Goal: Task Accomplishment & Management: Manage account settings

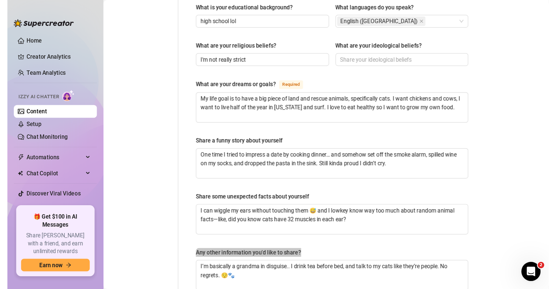
scroll to position [385, 0]
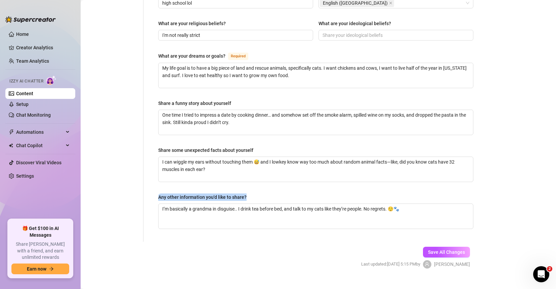
click at [33, 93] on link "Content" at bounding box center [24, 93] width 17 height 5
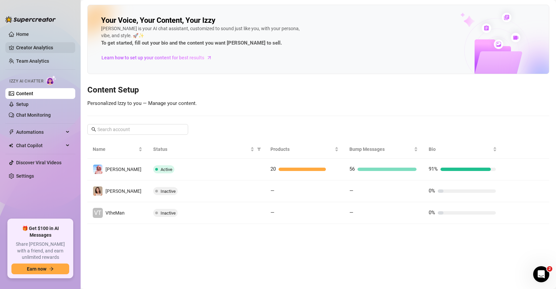
click at [39, 45] on link "Creator Analytics" at bounding box center [43, 47] width 54 height 11
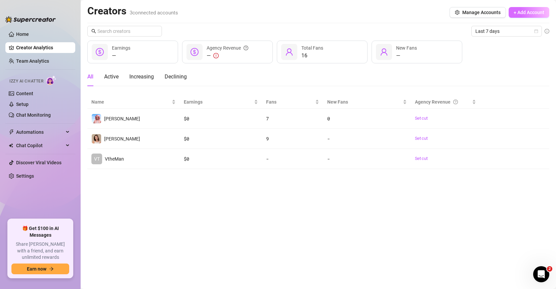
click at [454, 12] on span "+ Add Account" at bounding box center [528, 12] width 31 height 5
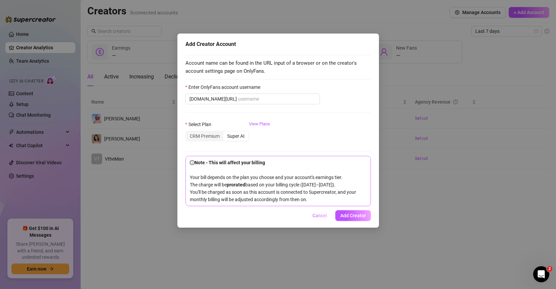
click at [318, 219] on span "Cancel" at bounding box center [319, 215] width 15 height 5
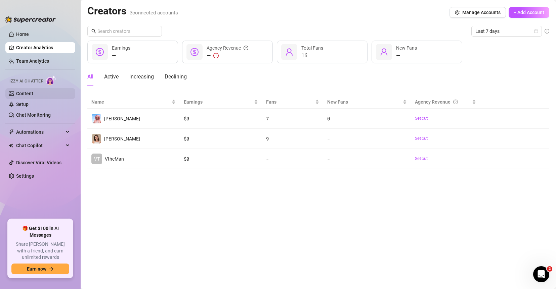
click at [26, 92] on link "Content" at bounding box center [24, 93] width 17 height 5
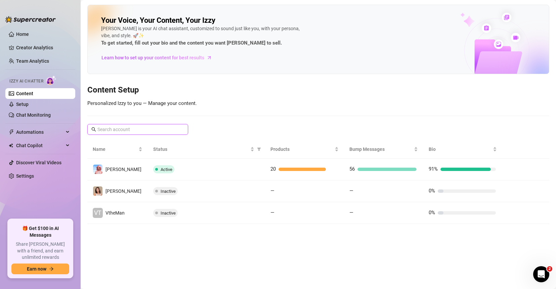
click at [150, 127] on input "text" at bounding box center [137, 129] width 81 height 7
click at [114, 128] on input "text" at bounding box center [137, 129] width 81 height 7
click at [26, 103] on link "Setup" at bounding box center [22, 104] width 12 height 5
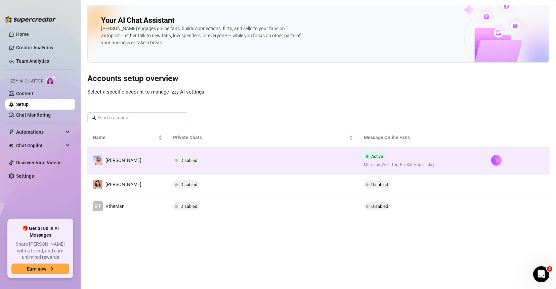
click at [265, 166] on td "Disabled" at bounding box center [263, 160] width 191 height 27
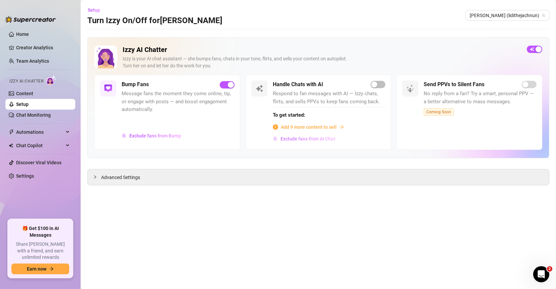
click at [306, 140] on span "Exclude fans from AI Chat" at bounding box center [307, 138] width 55 height 5
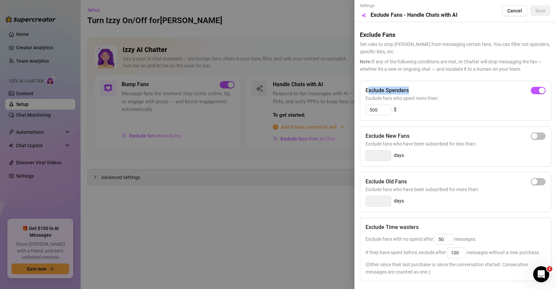
drag, startPoint x: 367, startPoint y: 89, endPoint x: 418, endPoint y: 88, distance: 51.4
click at [418, 87] on div "Exclude Spenders" at bounding box center [455, 91] width 180 height 8
click at [454, 10] on span "Cancel" at bounding box center [514, 10] width 15 height 5
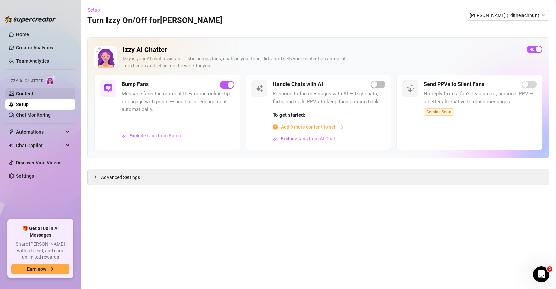
click at [33, 91] on link "Content" at bounding box center [24, 93] width 17 height 5
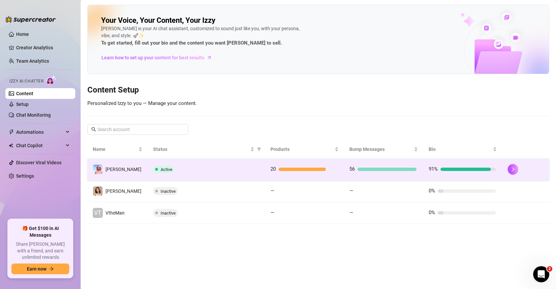
click at [235, 170] on div "Active" at bounding box center [206, 170] width 106 height 8
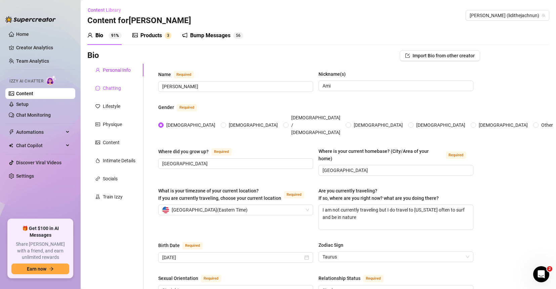
click at [110, 88] on div "Chatting" at bounding box center [112, 88] width 18 height 7
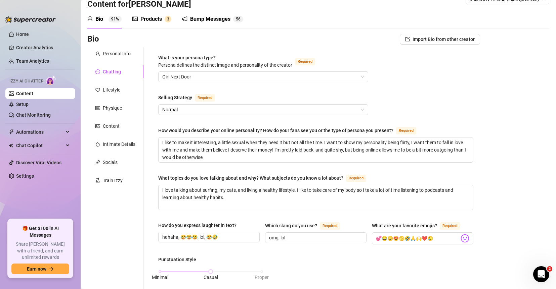
scroll to position [7, 0]
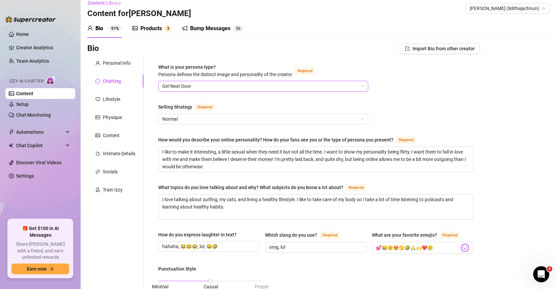
click at [209, 89] on span "Girl Next Door" at bounding box center [263, 86] width 202 height 10
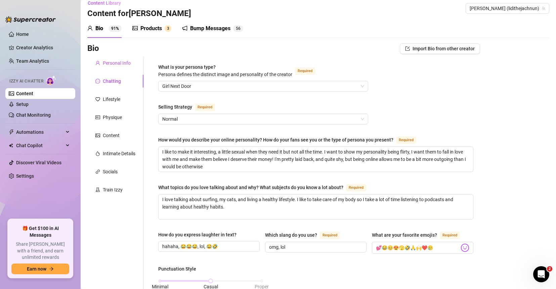
click at [124, 60] on div "Personal Info" at bounding box center [117, 62] width 28 height 7
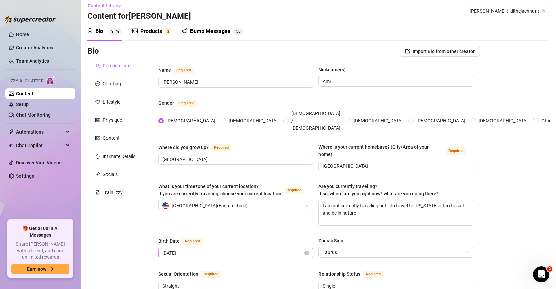
scroll to position [5, 0]
click at [111, 137] on div "Content" at bounding box center [111, 137] width 17 height 7
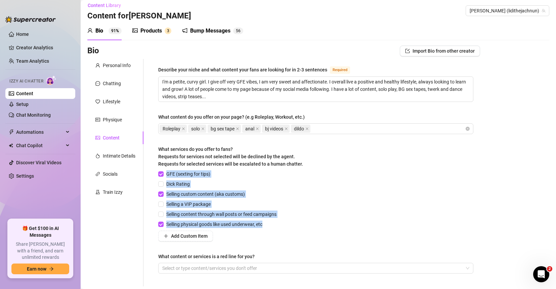
drag, startPoint x: 300, startPoint y: 227, endPoint x: 274, endPoint y: 168, distance: 64.5
click at [274, 168] on div "What services do you offer to fans? Requests for services not selected will be …" at bounding box center [315, 194] width 315 height 96
click at [274, 169] on div "What services do you offer to fans? Requests for services not selected will be …" at bounding box center [315, 158] width 315 height 25
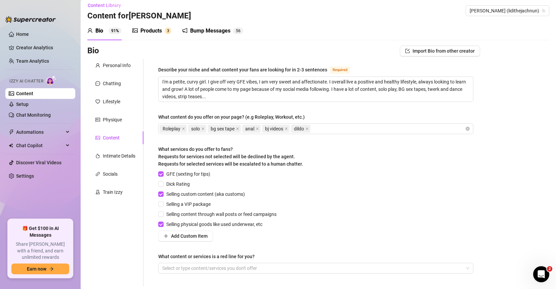
click at [308, 26] on div "Bio 91% Products 3 Bump Messages 5 6" at bounding box center [318, 30] width 462 height 19
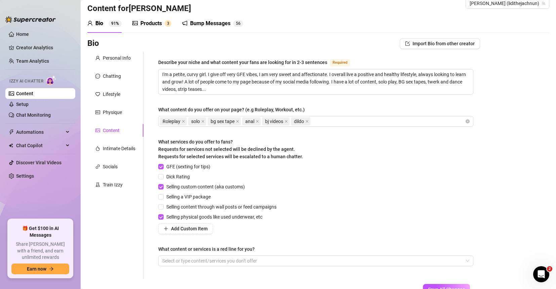
scroll to position [15, 0]
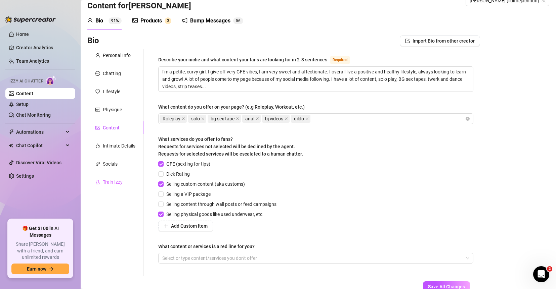
click at [114, 187] on div "Train Izzy" at bounding box center [115, 182] width 56 height 13
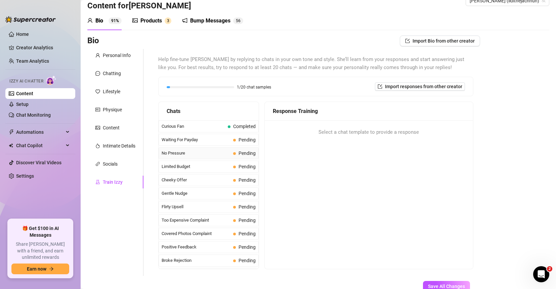
click at [189, 155] on span "No Pressure" at bounding box center [196, 153] width 69 height 7
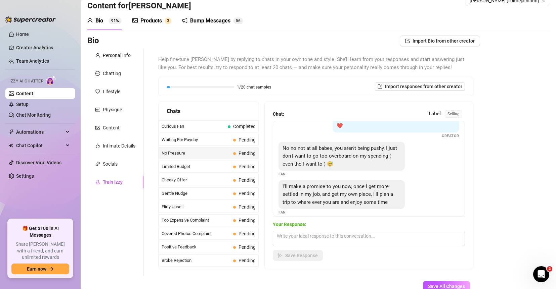
scroll to position [31, 0]
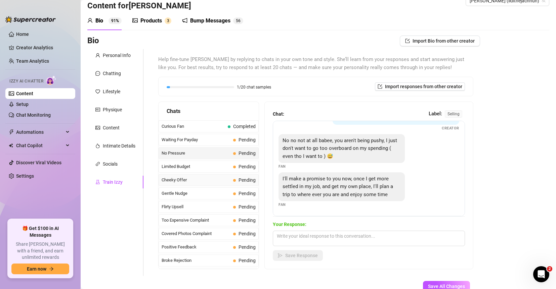
click at [190, 182] on span "Cheeky Offer" at bounding box center [196, 180] width 69 height 7
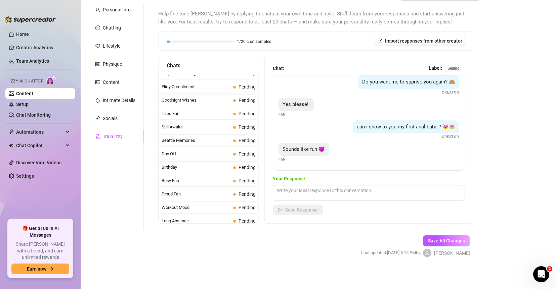
scroll to position [0, 0]
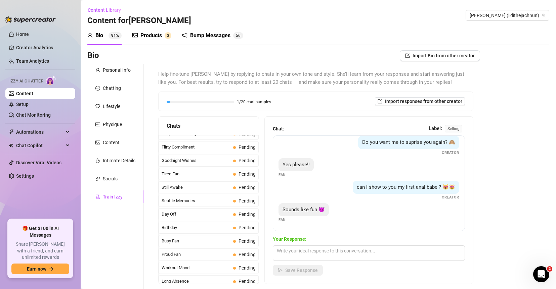
click at [160, 39] on div "Products" at bounding box center [150, 36] width 21 height 8
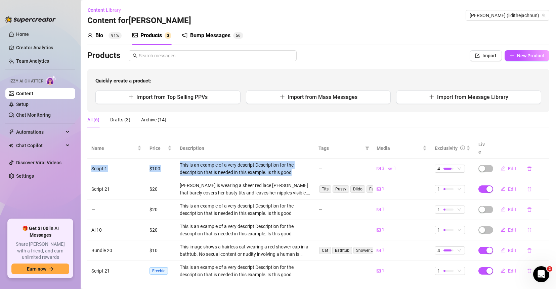
drag, startPoint x: 89, startPoint y: 161, endPoint x: 309, endPoint y: 163, distance: 219.6
click at [309, 163] on tr "Script 1 $100 This is an example of a very descript Description for the descrip…" at bounding box center [318, 169] width 462 height 20
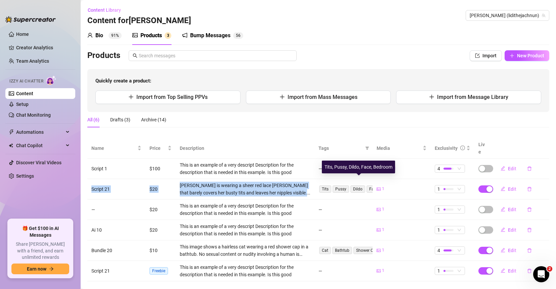
drag, startPoint x: 108, startPoint y: 184, endPoint x: 314, endPoint y: 185, distance: 205.5
click at [314, 185] on tr "Script 21 $20 [PERSON_NAME] is wearing a sheer red lace [PERSON_NAME] that bare…" at bounding box center [318, 189] width 462 height 20
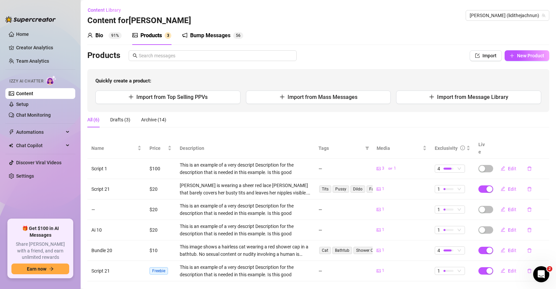
click at [198, 162] on div "This is an example of a very descript Description for the description that is n…" at bounding box center [245, 169] width 131 height 15
click at [164, 98] on span "Import from Top Selling PPVs" at bounding box center [171, 97] width 71 height 6
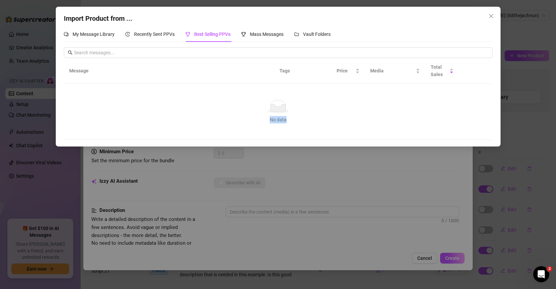
drag, startPoint x: 281, startPoint y: 120, endPoint x: 265, endPoint y: 109, distance: 18.9
click at [256, 120] on div "No data" at bounding box center [278, 119] width 412 height 7
click at [152, 34] on span "Recently Sent PPVs" at bounding box center [154, 34] width 41 height 5
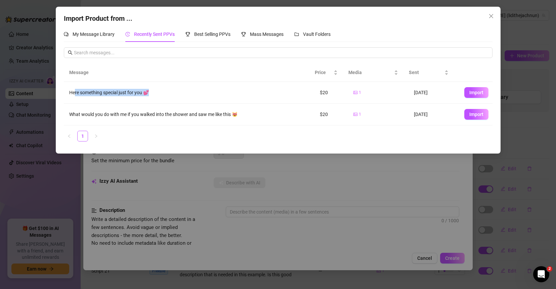
drag, startPoint x: 75, startPoint y: 93, endPoint x: 163, endPoint y: 90, distance: 87.4
click at [163, 89] on div "Here something special just for you 💕" at bounding box center [189, 92] width 240 height 7
drag, startPoint x: 321, startPoint y: 92, endPoint x: 341, endPoint y: 96, distance: 20.7
click at [314, 92] on td "$20" at bounding box center [331, 93] width 34 height 22
click at [454, 93] on span "Import" at bounding box center [476, 92] width 14 height 5
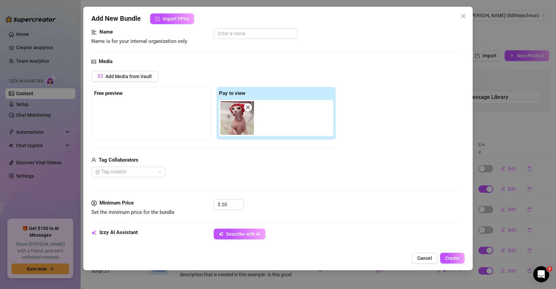
scroll to position [47, 0]
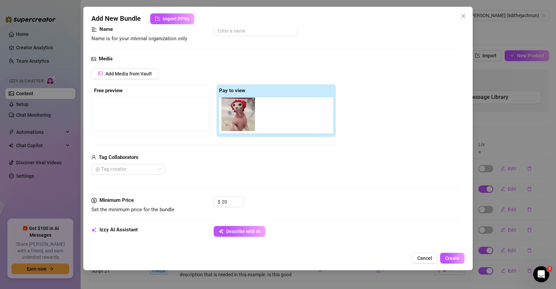
drag, startPoint x: 227, startPoint y: 113, endPoint x: 235, endPoint y: 112, distance: 7.8
click at [231, 113] on div at bounding box center [277, 115] width 117 height 36
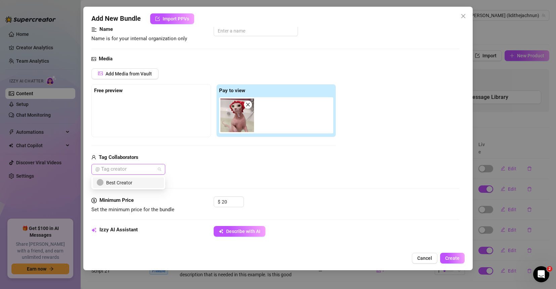
click at [145, 168] on div at bounding box center [125, 169] width 64 height 9
click at [142, 183] on div "Best Creator" at bounding box center [128, 182] width 63 height 7
click at [200, 155] on div "Tag Collaborators" at bounding box center [213, 158] width 244 height 8
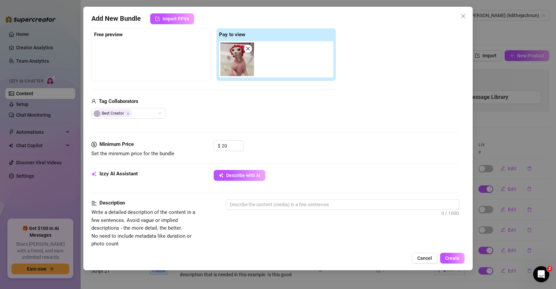
scroll to position [118, 0]
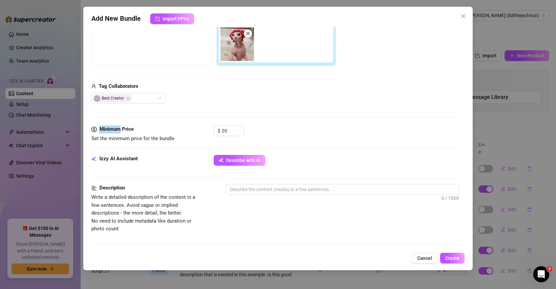
drag, startPoint x: 121, startPoint y: 129, endPoint x: 95, endPoint y: 129, distance: 26.2
click at [95, 129] on div "Minimum Price" at bounding box center [141, 130] width 101 height 8
click at [229, 129] on input "20" at bounding box center [233, 131] width 22 height 10
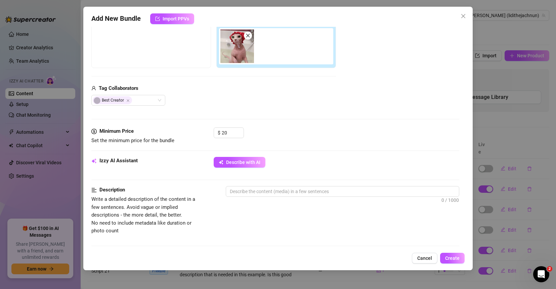
scroll to position [115, 0]
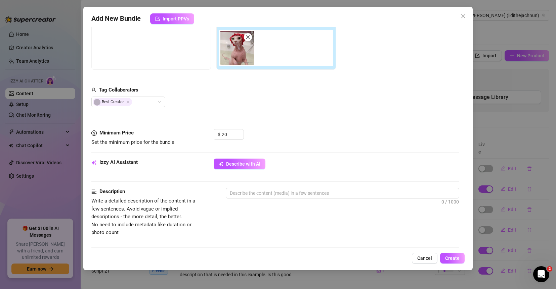
click at [290, 163] on div "Describe with AI" at bounding box center [336, 164] width 245 height 11
click at [265, 92] on div "Tag Collaborators" at bounding box center [213, 90] width 244 height 8
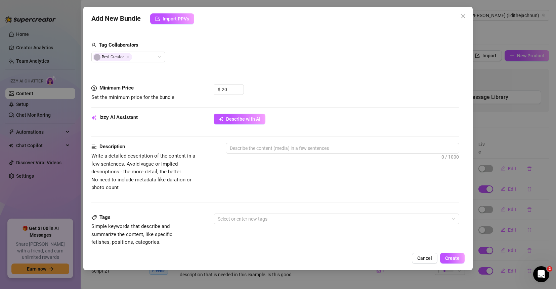
scroll to position [167, 0]
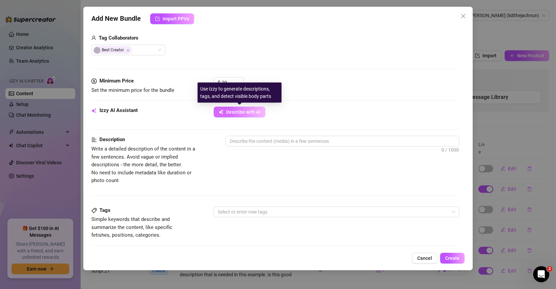
click at [229, 111] on span "Describe with AI" at bounding box center [243, 111] width 34 height 5
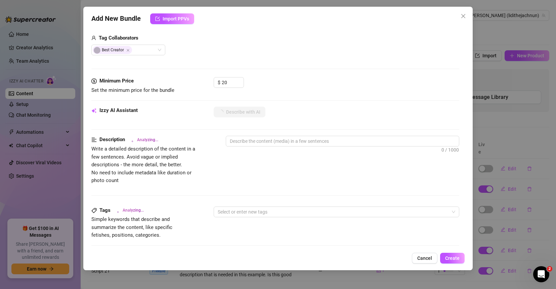
type textarea "This"
type textarea "This image"
type textarea "This image shows"
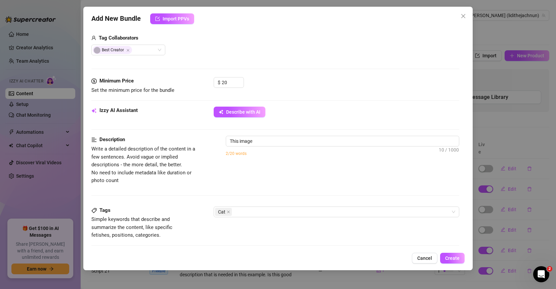
type textarea "This image shows"
type textarea "This image shows a"
type textarea "This image shows a hairless"
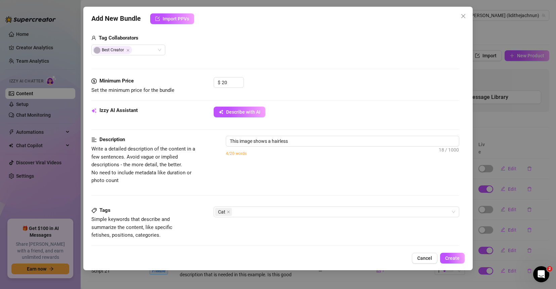
type textarea "This image shows a hairless cat"
type textarea "This image shows a hairless cat wearing"
type textarea "This image shows a hairless cat wearing a"
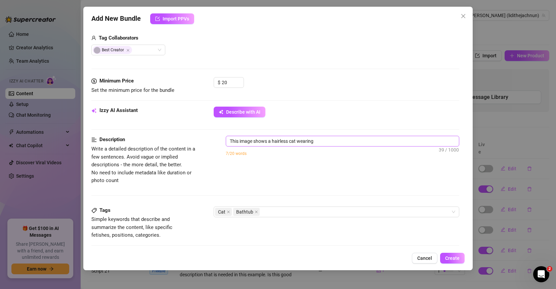
type textarea "This image shows a hairless cat wearing a"
type textarea "This image shows a hairless cat wearing a red"
type textarea "This image shows a hairless cat wearing a red shower"
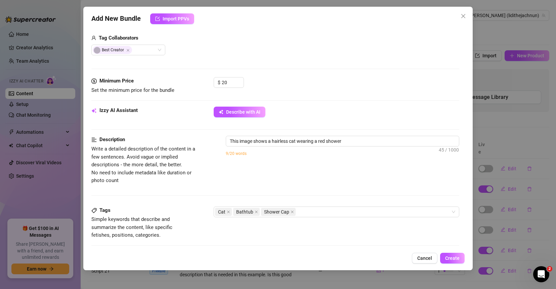
type textarea "This image shows a hairless cat wearing a red shower cap"
type textarea "This image shows a hairless cat wearing a red shower cap while"
type textarea "This image shows a hairless cat wearing a red shower cap while standing"
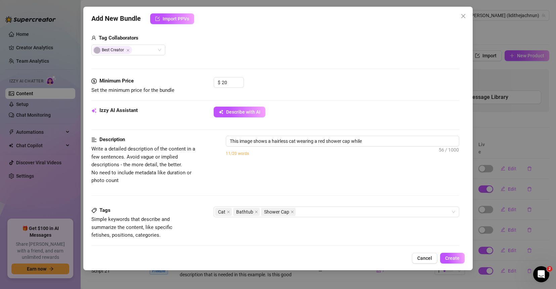
type textarea "This image shows a hairless cat wearing a red shower cap while standing"
type textarea "This image shows a hairless cat wearing a red shower cap while standing in"
type textarea "This image shows a hairless cat wearing a red shower cap while standing in a"
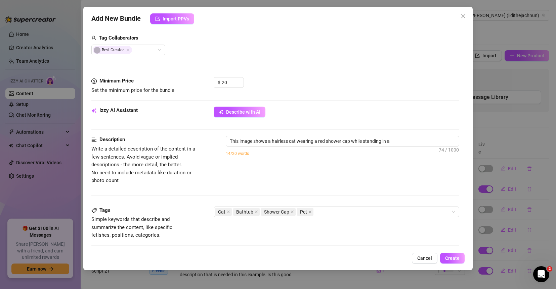
type textarea "This image shows a hairless cat wearing a red shower cap while standing in a ba…"
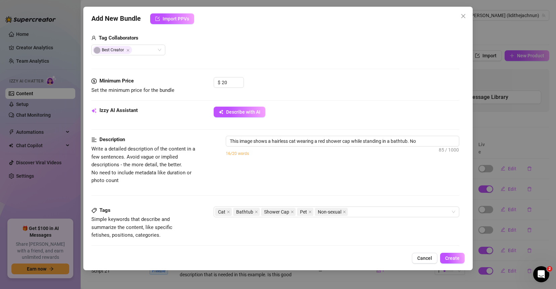
type textarea "This image shows a hairless cat wearing a red shower cap while standing in a ba…"
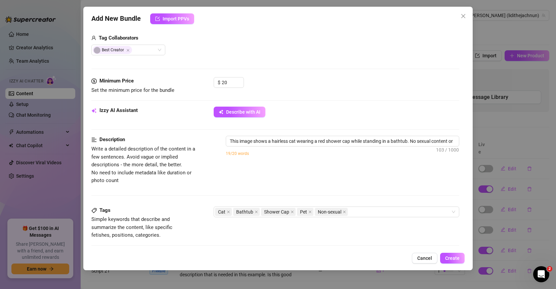
type textarea "This image shows a hairless cat wearing a red shower cap while standing in a ba…"
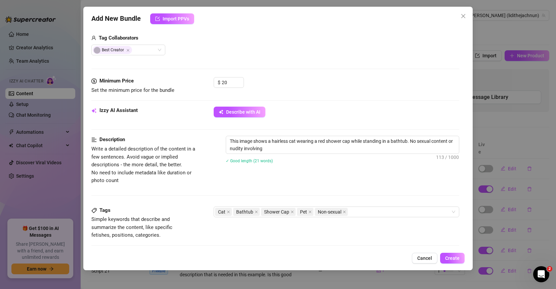
type textarea "This image shows a hairless cat wearing a red shower cap while standing in a ba…"
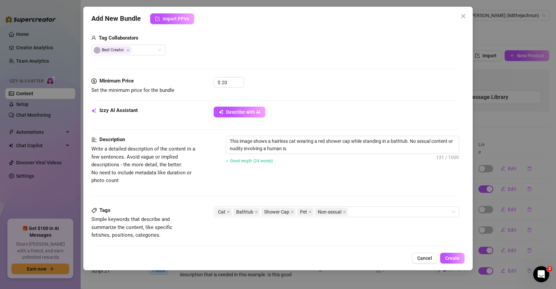
type textarea "This image shows a hairless cat wearing a red shower cap while standing in a ba…"
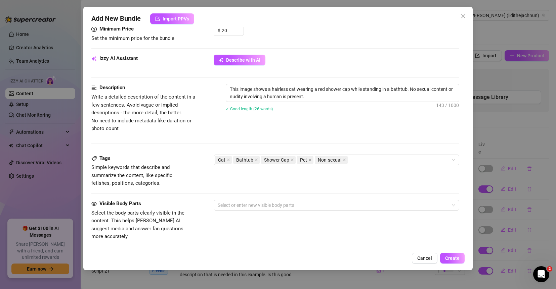
scroll to position [219, 0]
drag, startPoint x: 117, startPoint y: 158, endPoint x: 101, endPoint y: 160, distance: 15.2
click at [101, 160] on div "Tags" at bounding box center [141, 158] width 101 height 8
click at [197, 158] on div "Tags Simple keywords that describe and summarize the content, like specific fet…" at bounding box center [275, 170] width 368 height 33
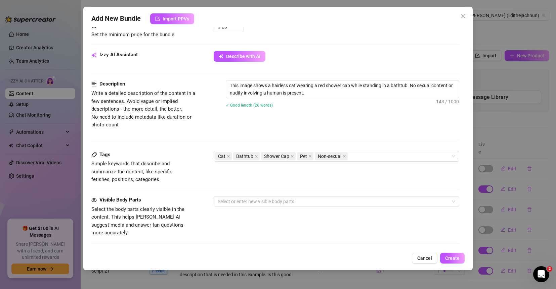
scroll to position [223, 0]
drag, startPoint x: 111, startPoint y: 199, endPoint x: 148, endPoint y: 201, distance: 36.6
click at [148, 201] on div "Visible Body Parts" at bounding box center [141, 199] width 101 height 8
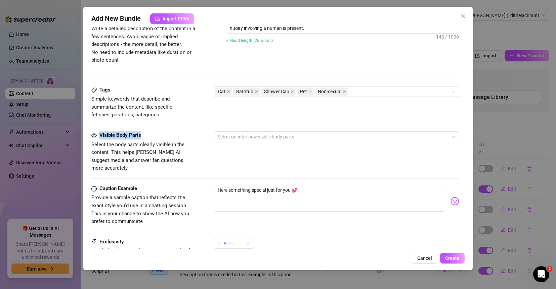
scroll to position [290, 0]
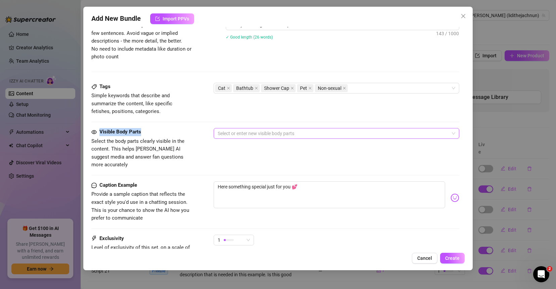
click at [388, 134] on div at bounding box center [333, 133] width 236 height 9
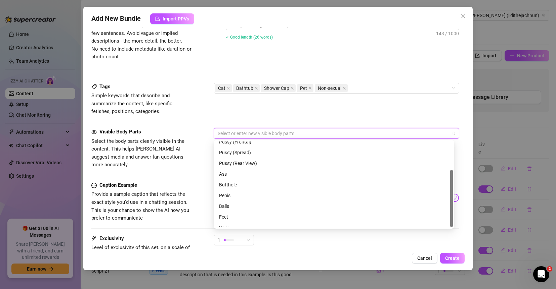
scroll to position [43, 0]
drag, startPoint x: 452, startPoint y: 164, endPoint x: 347, endPoint y: 177, distance: 105.9
click at [450, 199] on div at bounding box center [451, 198] width 3 height 57
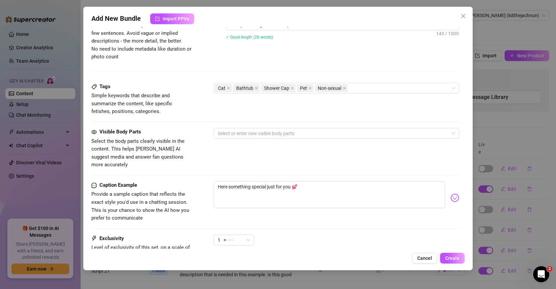
click at [321, 111] on div "Tags Simple keywords that describe and summarize the content, like specific fet…" at bounding box center [275, 99] width 368 height 33
drag, startPoint x: 309, startPoint y: 181, endPoint x: 214, endPoint y: 181, distance: 94.4
click at [214, 182] on textarea "Here something special just for you 💕" at bounding box center [329, 195] width 231 height 27
click at [318, 182] on textarea "Here something special just for you 💕" at bounding box center [329, 195] width 231 height 27
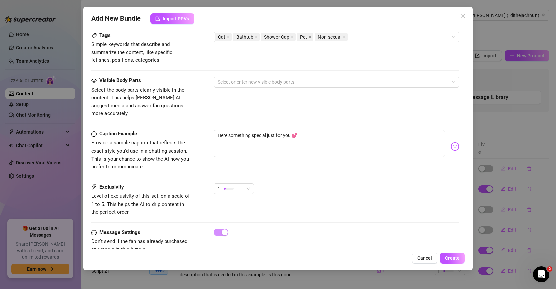
scroll to position [351, 0]
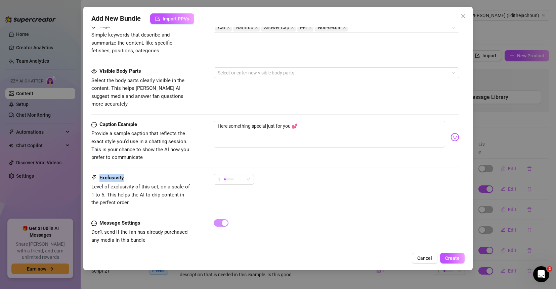
drag, startPoint x: 99, startPoint y: 170, endPoint x: 139, endPoint y: 169, distance: 40.3
click at [139, 174] on div "Exclusivity" at bounding box center [141, 178] width 101 height 8
click at [234, 175] on div "1" at bounding box center [231, 180] width 26 height 10
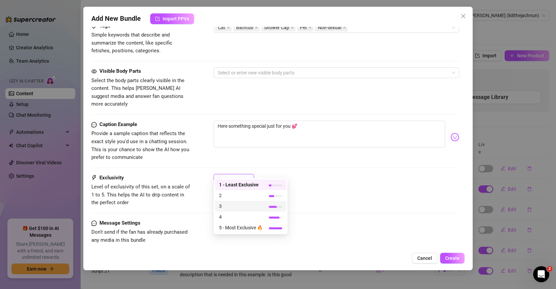
drag, startPoint x: 463, startPoint y: 15, endPoint x: 463, endPoint y: 20, distance: 5.7
click at [454, 14] on icon "close" at bounding box center [462, 15] width 5 height 5
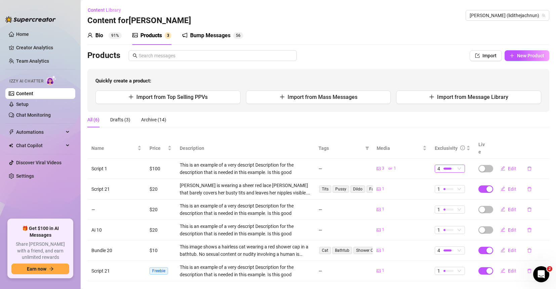
click at [447, 168] on div at bounding box center [448, 169] width 10 height 2
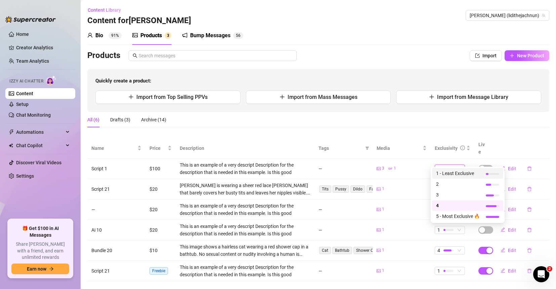
click at [454, 132] on div "All (6) Drafts (3) Archive (14)" at bounding box center [318, 122] width 462 height 21
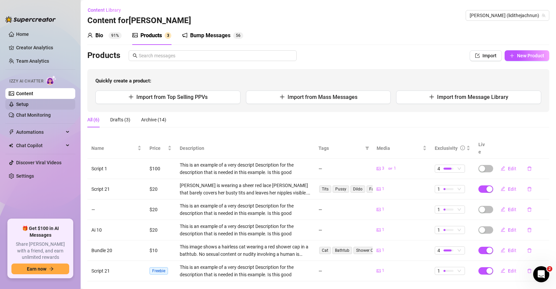
click at [21, 105] on link "Setup" at bounding box center [22, 104] width 12 height 5
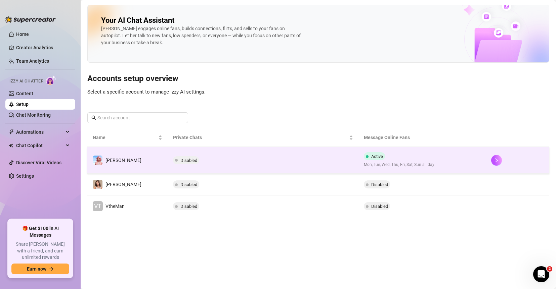
click at [307, 160] on td "Disabled" at bounding box center [263, 160] width 191 height 27
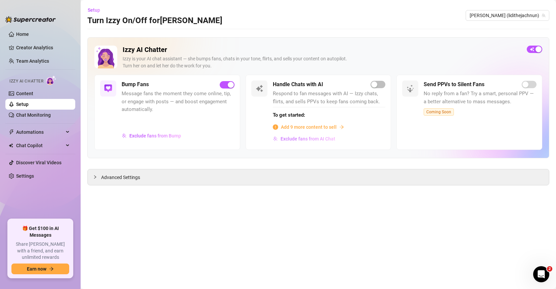
click at [313, 139] on span "Exclude fans from AI Chat" at bounding box center [307, 138] width 55 height 5
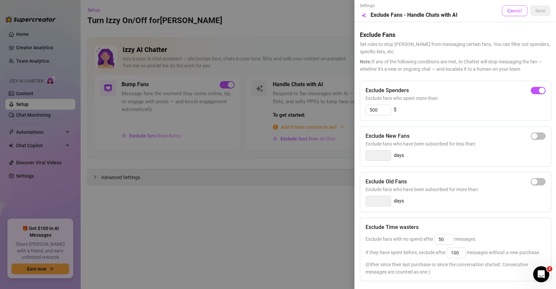
click at [454, 14] on button "Cancel" at bounding box center [515, 10] width 26 height 11
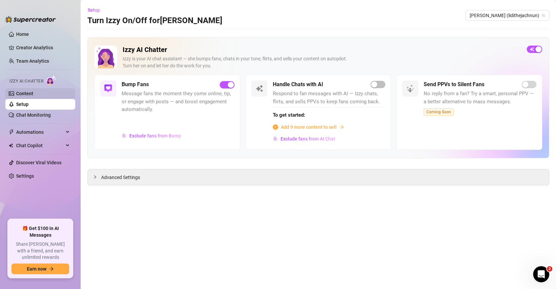
click at [33, 92] on link "Content" at bounding box center [24, 93] width 17 height 5
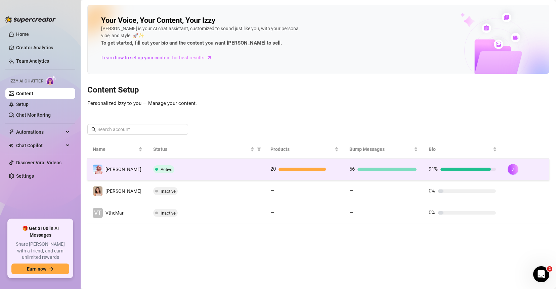
click at [247, 173] on td "Active" at bounding box center [206, 170] width 117 height 22
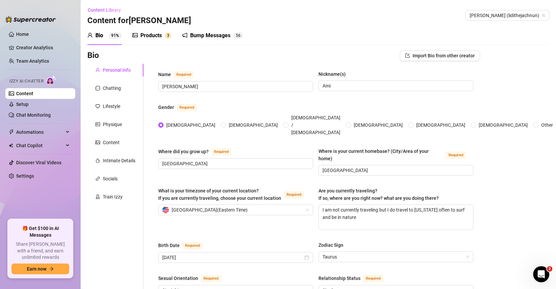
click at [153, 36] on div "Products" at bounding box center [150, 36] width 21 height 8
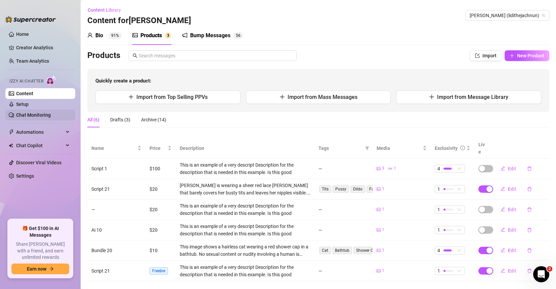
click at [51, 115] on link "Chat Monitoring" at bounding box center [33, 114] width 35 height 5
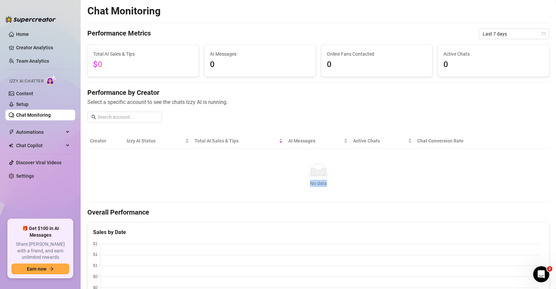
drag, startPoint x: 330, startPoint y: 182, endPoint x: 254, endPoint y: 159, distance: 79.8
click at [272, 160] on td "No data No data" at bounding box center [318, 175] width 462 height 53
click at [31, 92] on link "Content" at bounding box center [24, 93] width 17 height 5
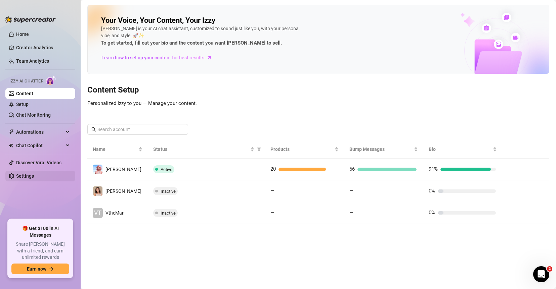
click at [34, 178] on link "Settings" at bounding box center [25, 176] width 18 height 5
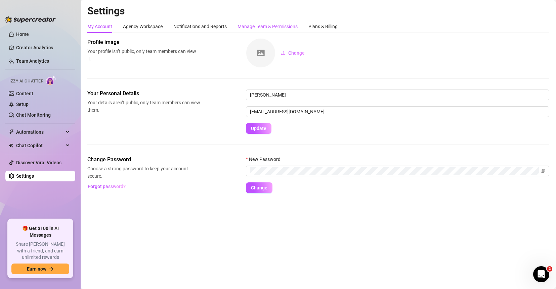
drag, startPoint x: 277, startPoint y: 26, endPoint x: 284, endPoint y: 25, distance: 7.1
click at [277, 25] on div "Manage Team & Permissions" at bounding box center [267, 26] width 60 height 7
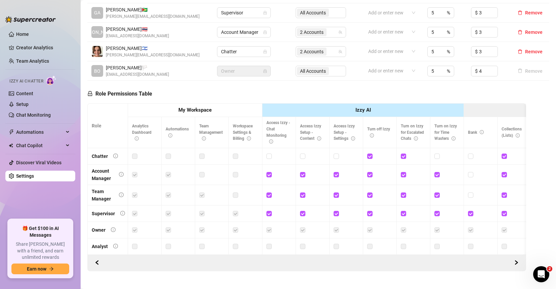
scroll to position [204, 0]
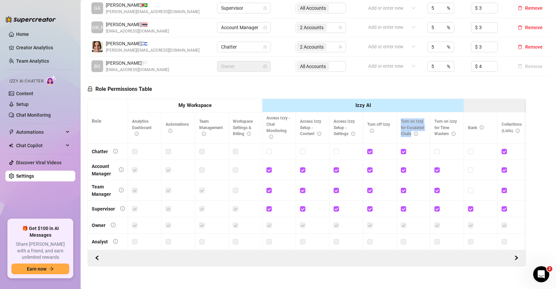
drag, startPoint x: 400, startPoint y: 121, endPoint x: 424, endPoint y: 134, distance: 27.6
click at [424, 134] on th "Turn on Izzy for Escalated Chats" at bounding box center [414, 127] width 34 height 31
click at [420, 137] on th "Turn on Izzy for Escalated Chats" at bounding box center [414, 127] width 34 height 31
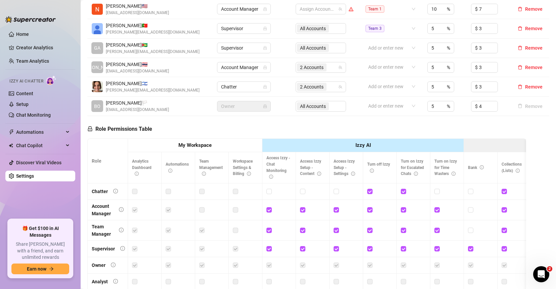
scroll to position [215, 0]
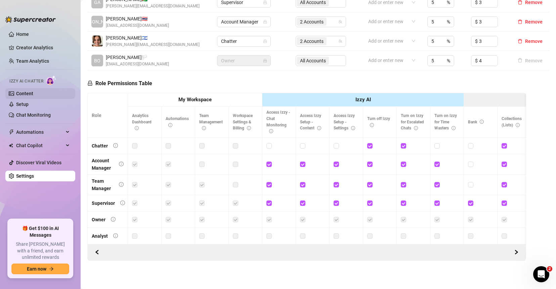
click at [22, 96] on link "Content" at bounding box center [24, 93] width 17 height 5
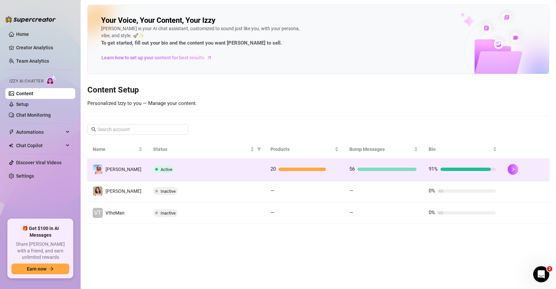
click at [229, 174] on td "Active" at bounding box center [206, 170] width 117 height 22
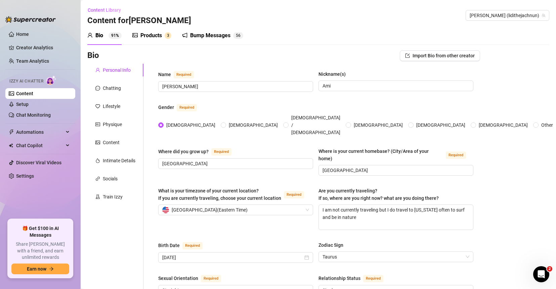
click at [215, 36] on div "Bump Messages" at bounding box center [210, 36] width 40 height 8
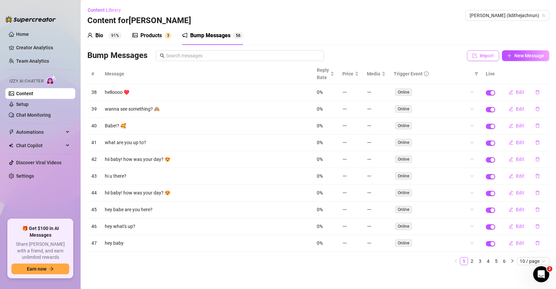
click at [454, 54] on span "Import" at bounding box center [487, 55] width 14 height 5
type textarea "Type your message here..."
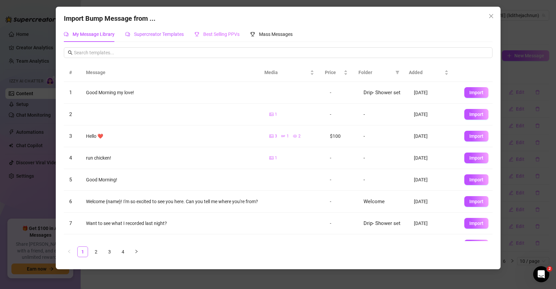
drag, startPoint x: 160, startPoint y: 32, endPoint x: 210, endPoint y: 39, distance: 50.9
click at [160, 32] on span "Supercreator Templates" at bounding box center [159, 34] width 50 height 5
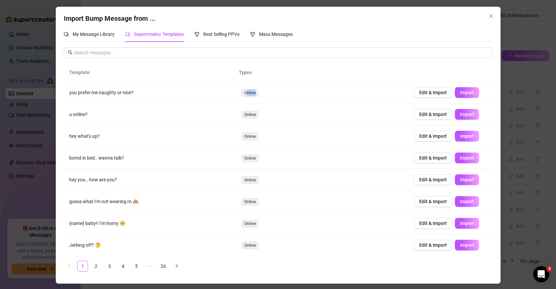
drag, startPoint x: 244, startPoint y: 92, endPoint x: 268, endPoint y: 92, distance: 24.2
click at [269, 91] on td "Online" at bounding box center [322, 93] width 172 height 22
drag, startPoint x: 247, startPoint y: 91, endPoint x: 255, endPoint y: 107, distance: 17.4
click at [253, 91] on span "Online" at bounding box center [249, 92] width 17 height 7
drag, startPoint x: 251, startPoint y: 118, endPoint x: 426, endPoint y: 89, distance: 177.7
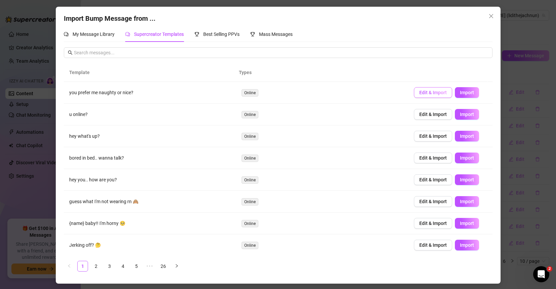
click at [257, 118] on td "Online" at bounding box center [322, 115] width 172 height 22
click at [454, 13] on icon "close" at bounding box center [490, 15] width 5 height 5
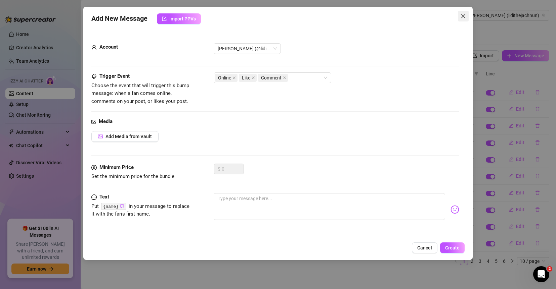
click at [454, 14] on icon "close" at bounding box center [462, 15] width 5 height 5
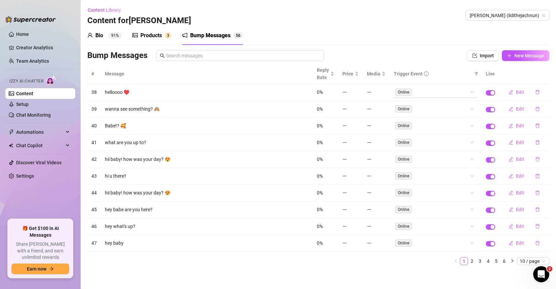
click at [444, 92] on div "Online" at bounding box center [432, 92] width 74 height 9
drag, startPoint x: 103, startPoint y: 92, endPoint x: 132, endPoint y: 93, distance: 29.2
click at [132, 93] on td "helloooo ♥️" at bounding box center [207, 92] width 212 height 17
drag, startPoint x: 113, startPoint y: 108, endPoint x: 133, endPoint y: 113, distance: 20.5
click at [139, 109] on td "wanna see something? 🙈" at bounding box center [207, 109] width 212 height 17
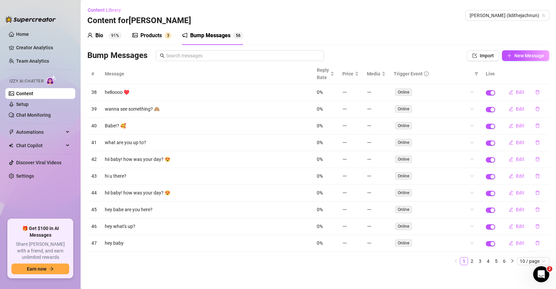
click at [112, 136] on td "what are you up to?" at bounding box center [207, 143] width 212 height 17
click at [454, 73] on icon "filter" at bounding box center [476, 74] width 4 height 4
click at [454, 98] on span "Like" at bounding box center [455, 97] width 30 height 7
checkbox input "true"
click at [454, 110] on span "Comment" at bounding box center [456, 108] width 23 height 5
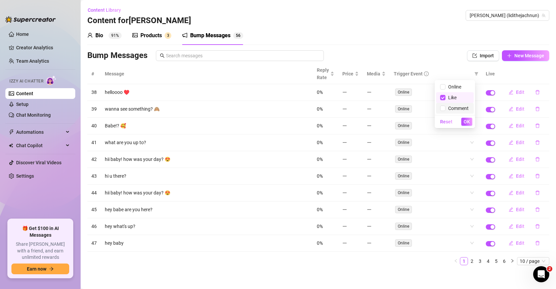
checkbox input "true"
click at [454, 123] on span "OK" at bounding box center [466, 121] width 6 height 5
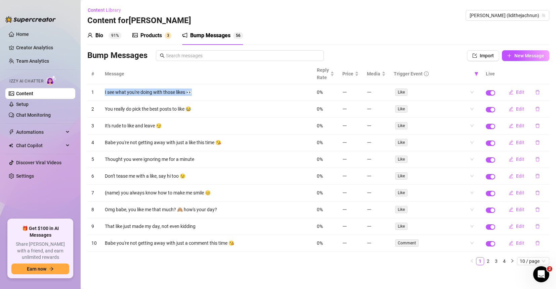
drag, startPoint x: 104, startPoint y: 92, endPoint x: 198, endPoint y: 90, distance: 94.0
click at [198, 90] on td "I see what you're doing with those likes 👀" at bounding box center [207, 92] width 212 height 17
drag, startPoint x: 102, startPoint y: 111, endPoint x: 207, endPoint y: 109, distance: 105.5
click at [207, 109] on td "You really do pick the best posts to like 😂" at bounding box center [207, 109] width 212 height 17
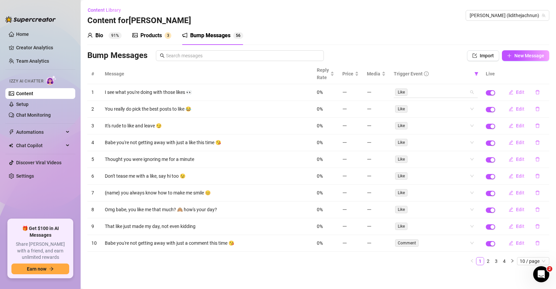
click at [443, 92] on div "Like" at bounding box center [432, 92] width 74 height 9
drag, startPoint x: 118, startPoint y: 92, endPoint x: 178, endPoint y: 86, distance: 60.4
click at [178, 86] on td "I see what you're doing with those likes 👀" at bounding box center [207, 92] width 212 height 17
drag, startPoint x: 129, startPoint y: 107, endPoint x: 179, endPoint y: 107, distance: 50.4
click at [179, 107] on td "You really do pick the best posts to like 😂" at bounding box center [207, 109] width 212 height 17
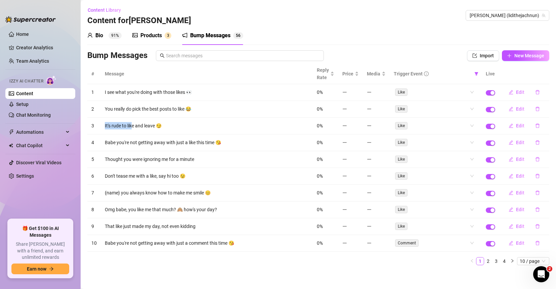
drag, startPoint x: 150, startPoint y: 122, endPoint x: 156, endPoint y: 123, distance: 5.8
click at [157, 121] on td "It's rude to like and leave 😏" at bounding box center [207, 126] width 212 height 17
drag, startPoint x: 142, startPoint y: 143, endPoint x: 163, endPoint y: 140, distance: 21.7
click at [163, 140] on td "Babe you're not getting away with just a like this time 😘" at bounding box center [207, 143] width 212 height 17
click at [22, 107] on link "Setup" at bounding box center [22, 104] width 12 height 5
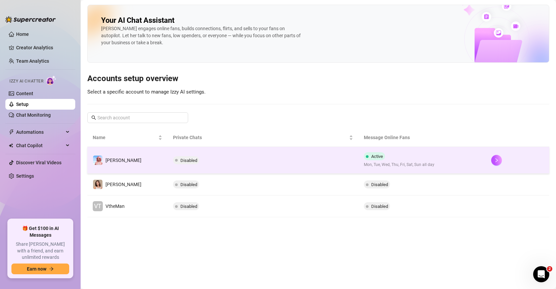
click at [229, 158] on td "Disabled" at bounding box center [263, 160] width 191 height 27
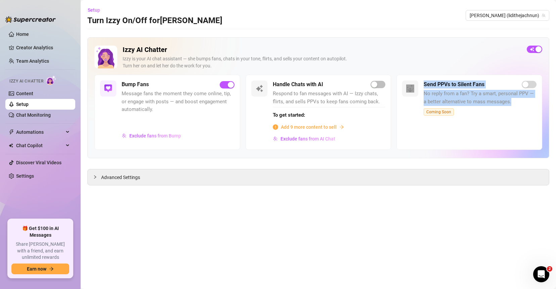
drag, startPoint x: 514, startPoint y: 103, endPoint x: 419, endPoint y: 78, distance: 97.9
click at [418, 78] on div "Send PPVs to Silent Fans No reply from a fan? Try a smart, personal PPV — a bet…" at bounding box center [469, 112] width 146 height 75
click at [454, 109] on div "Send PPVs to Silent Fans No reply from a fan? Try a smart, personal PPV — a bet…" at bounding box center [479, 113] width 113 height 64
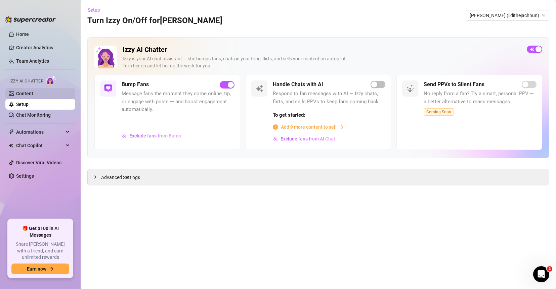
click at [33, 93] on link "Content" at bounding box center [24, 93] width 17 height 5
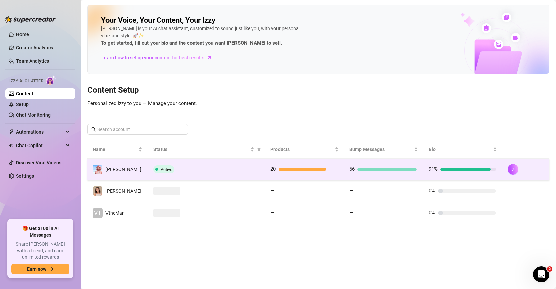
click at [252, 169] on div "Active" at bounding box center [206, 170] width 106 height 8
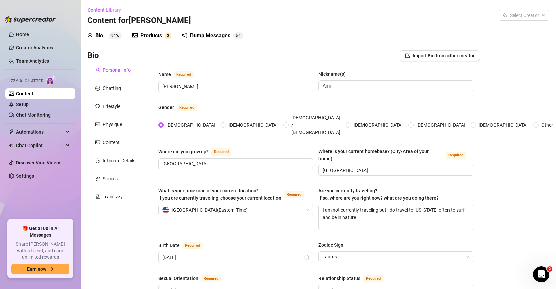
click at [154, 35] on div "Products" at bounding box center [150, 36] width 21 height 8
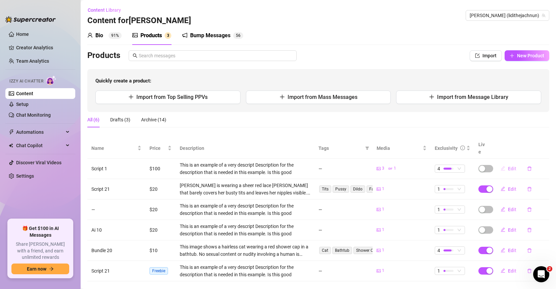
click at [454, 166] on span "Edit" at bounding box center [512, 168] width 8 height 5
type textarea "Hello ❤️"
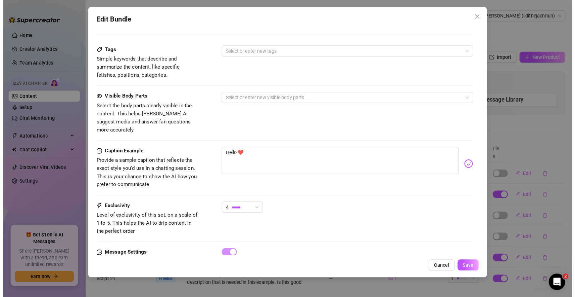
scroll to position [351, 0]
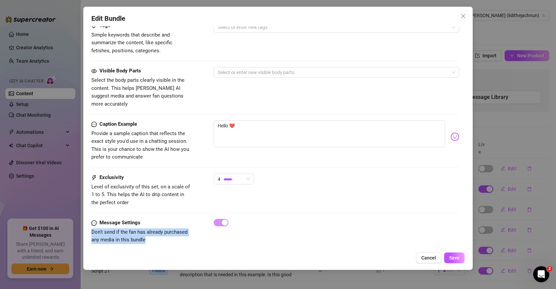
drag, startPoint x: 89, startPoint y: 225, endPoint x: 178, endPoint y: 232, distance: 89.2
click at [178, 232] on div "Edit Bundle Account [PERSON_NAME] (@lidithejachnun) Name Name is for your inter…" at bounding box center [277, 139] width 389 height 264
click at [213, 221] on div "Message Settings Don't send if the fan has already purchased any media in this …" at bounding box center [275, 231] width 368 height 25
click at [454, 18] on icon "close" at bounding box center [463, 16] width 4 height 4
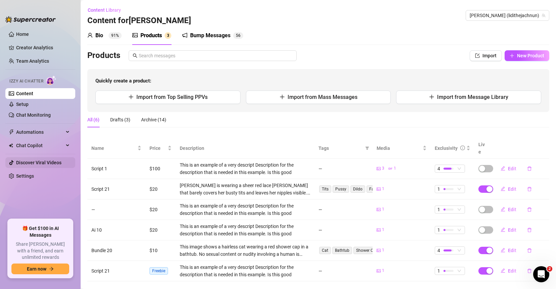
click at [36, 162] on link "Discover Viral Videos" at bounding box center [38, 162] width 45 height 5
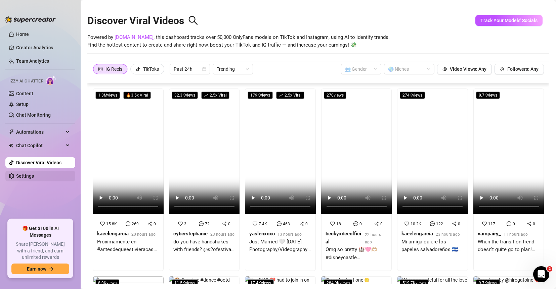
click at [34, 177] on link "Settings" at bounding box center [25, 176] width 18 height 5
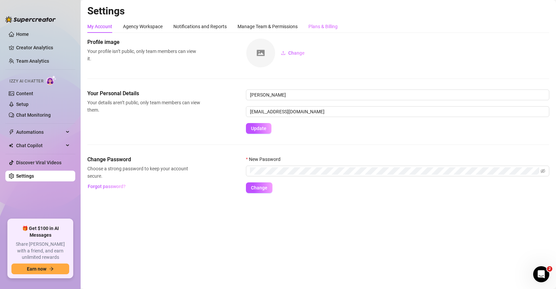
click at [336, 31] on div "Plans & Billing" at bounding box center [322, 26] width 29 height 13
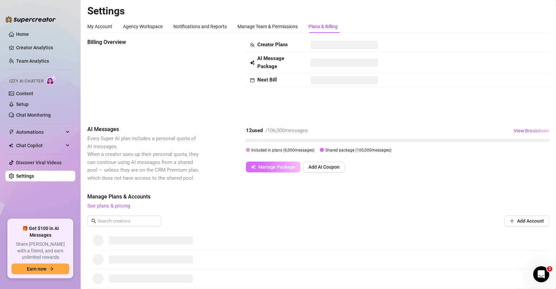
click at [260, 168] on span "Manage Package" at bounding box center [276, 167] width 37 height 5
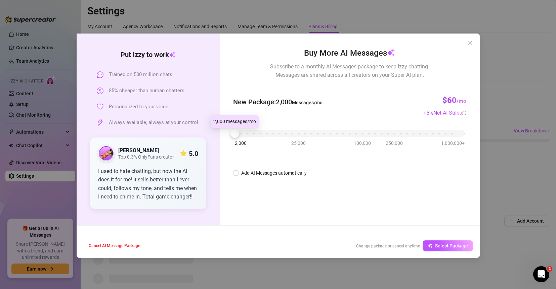
drag, startPoint x: 361, startPoint y: 137, endPoint x: 199, endPoint y: 133, distance: 161.6
click at [199, 133] on div "Put [PERSON_NAME] to work Trained on 500 million chats 85% cheaper than human c…" at bounding box center [278, 130] width 403 height 192
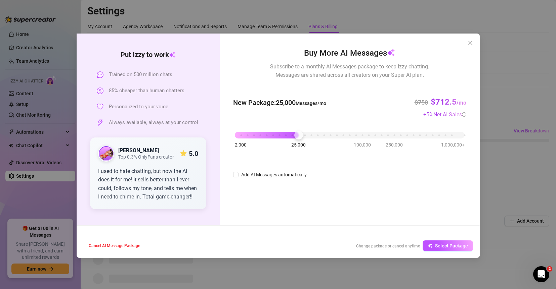
click at [298, 135] on div "2,000 25,000 100,000 250,000 1,000,000+" at bounding box center [349, 133] width 229 height 4
click at [454, 44] on icon "close" at bounding box center [469, 42] width 5 height 5
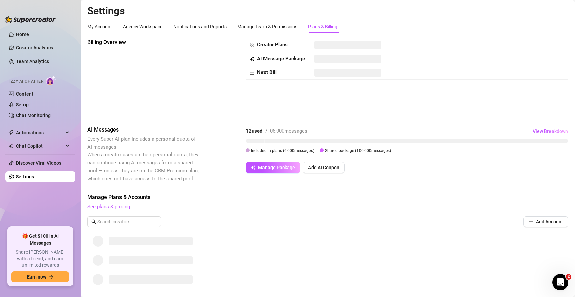
click at [143, 66] on div "Billing Overview" at bounding box center [143, 76] width 113 height 77
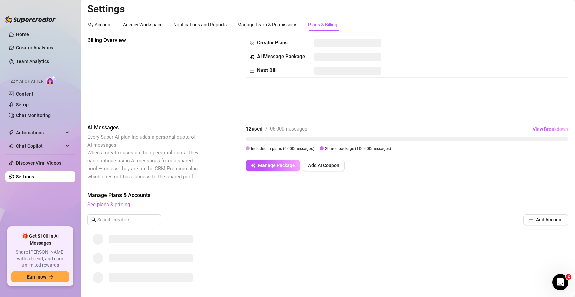
scroll to position [0, 0]
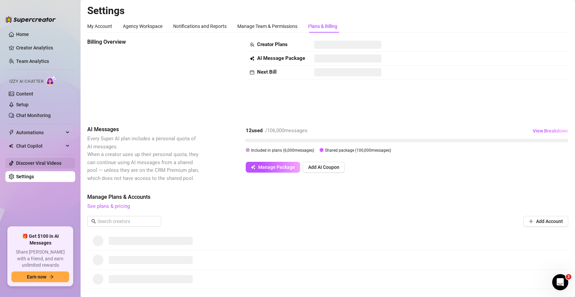
click at [28, 166] on link "Discover Viral Videos" at bounding box center [38, 162] width 45 height 5
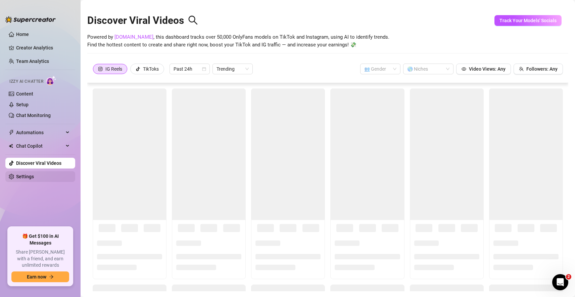
click at [30, 175] on link "Settings" at bounding box center [25, 176] width 18 height 5
